Goal: Task Accomplishment & Management: Complete application form

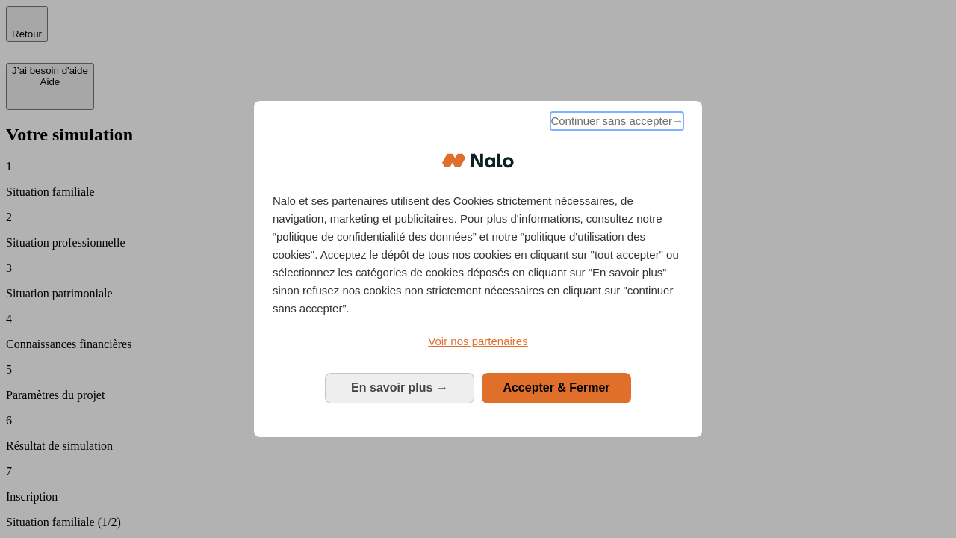
click at [616, 123] on span "Continuer sans accepter →" at bounding box center [617, 121] width 133 height 18
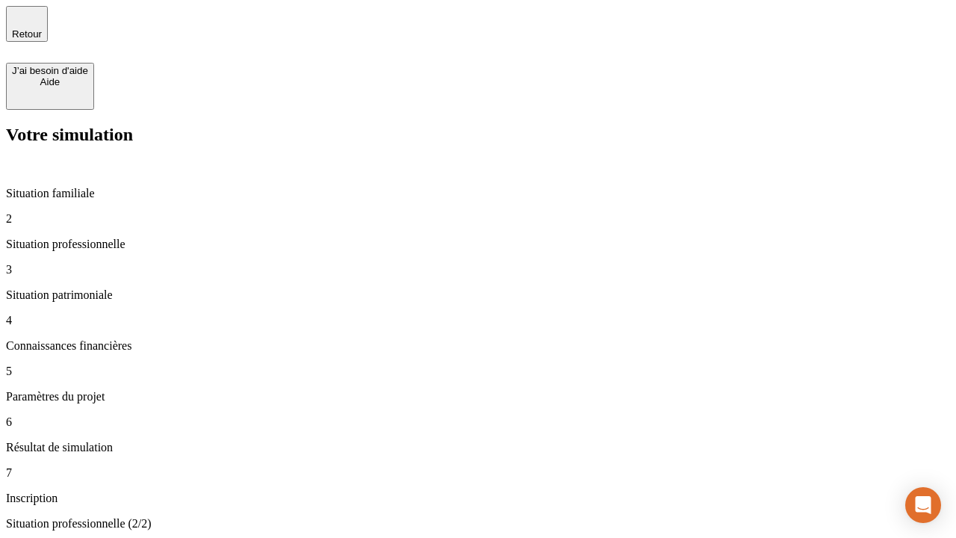
type input "30 000"
type input "1 000"
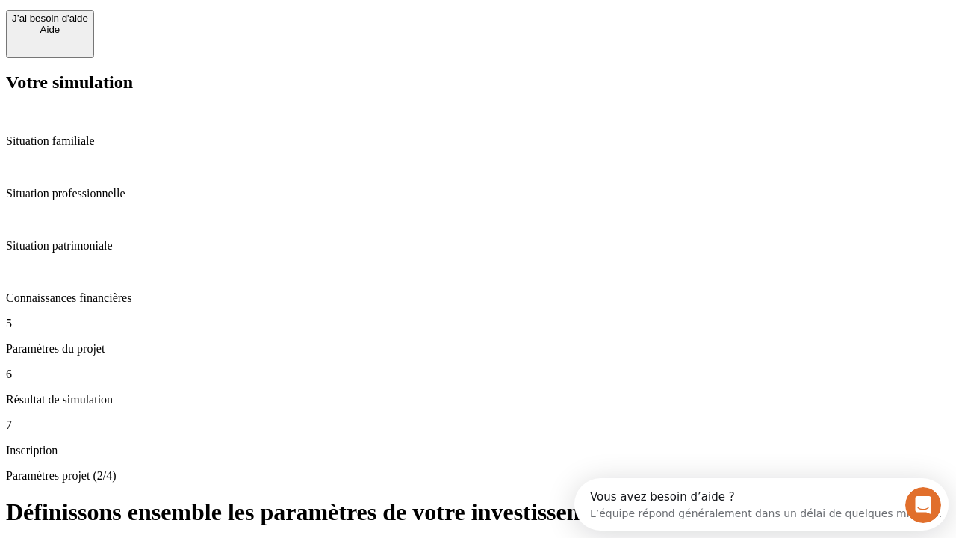
type input "65"
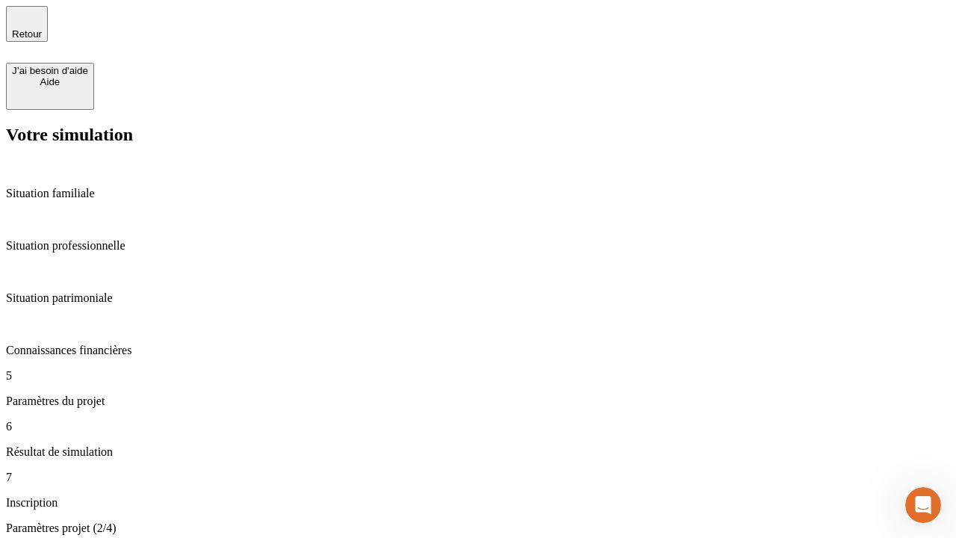
type input "5 000"
type input "640"
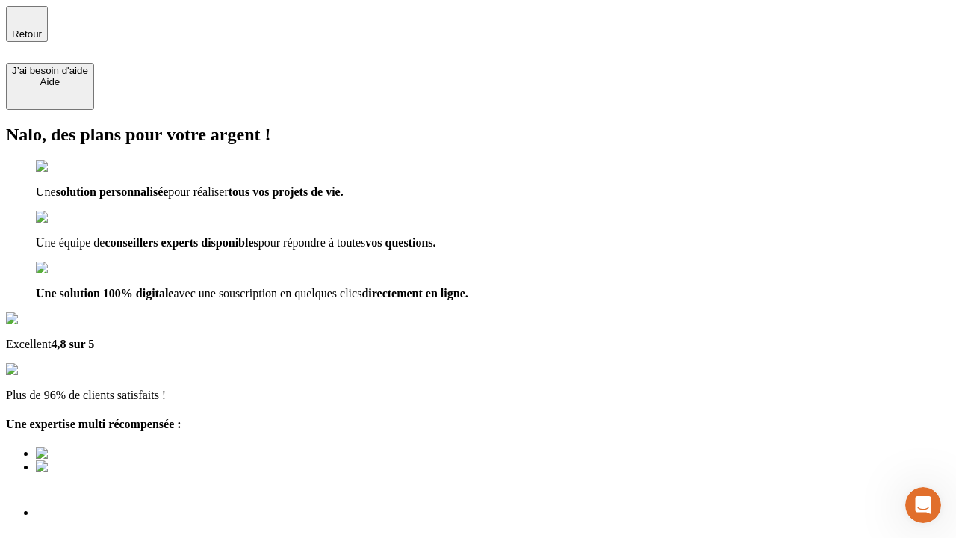
scroll to position [4, 0]
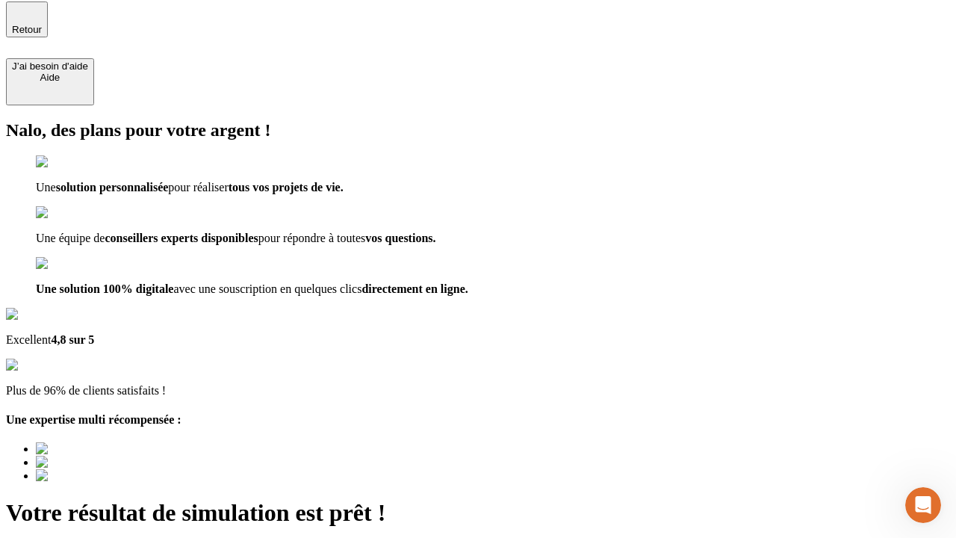
type input "[EMAIL_ADDRESS][DOMAIN_NAME]"
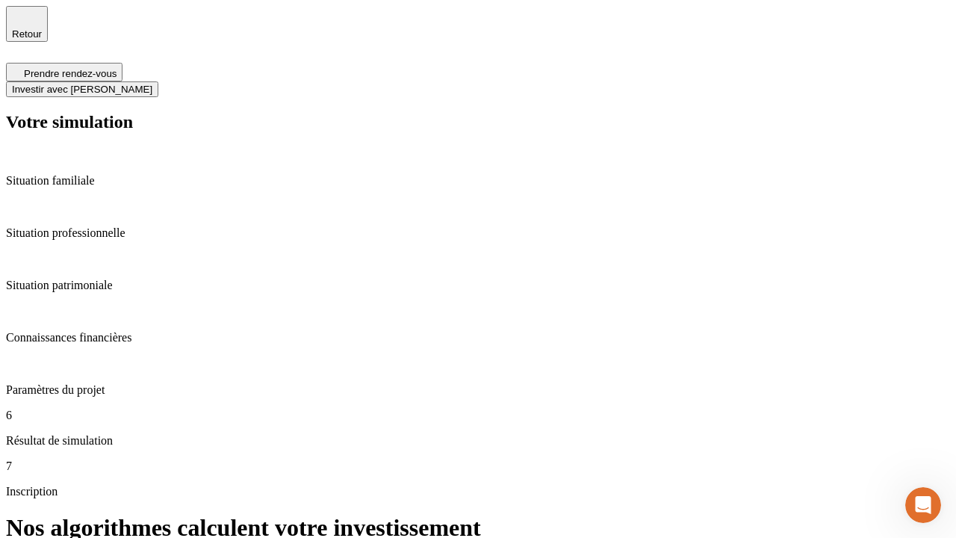
click at [152, 84] on span "Investir avec [PERSON_NAME]" at bounding box center [82, 89] width 140 height 11
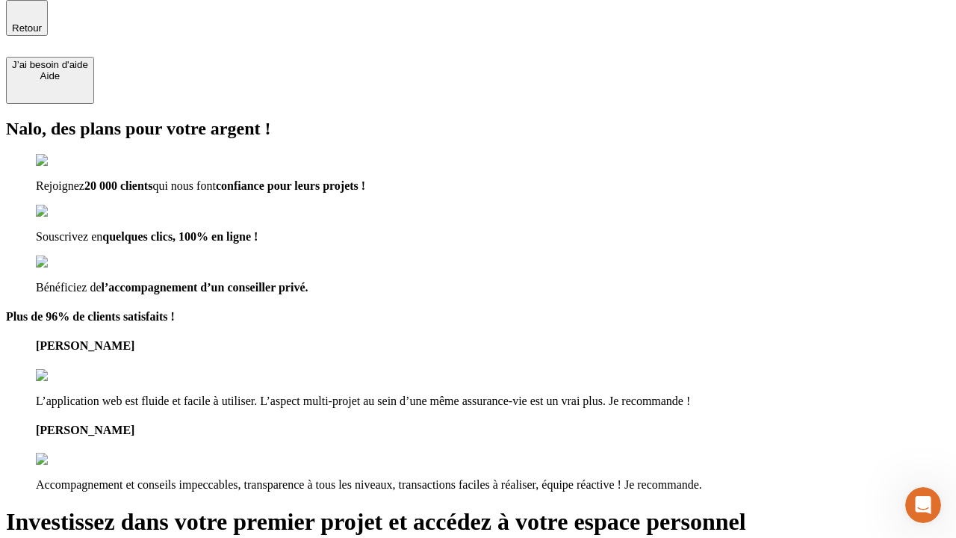
scroll to position [4, 0]
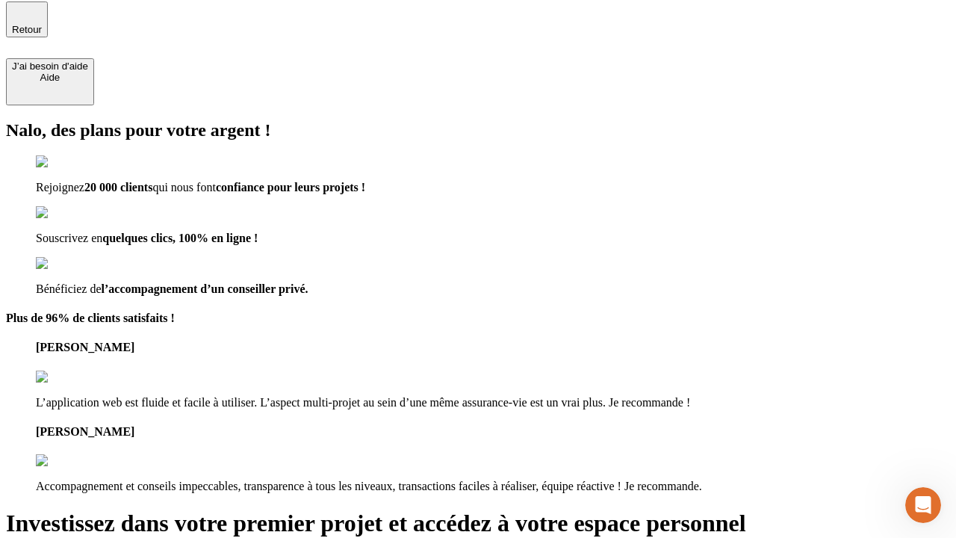
type input "[PERSON_NAME][EMAIL_ADDRESS][DOMAIN_NAME]"
